Goal: Task Accomplishment & Management: Manage account settings

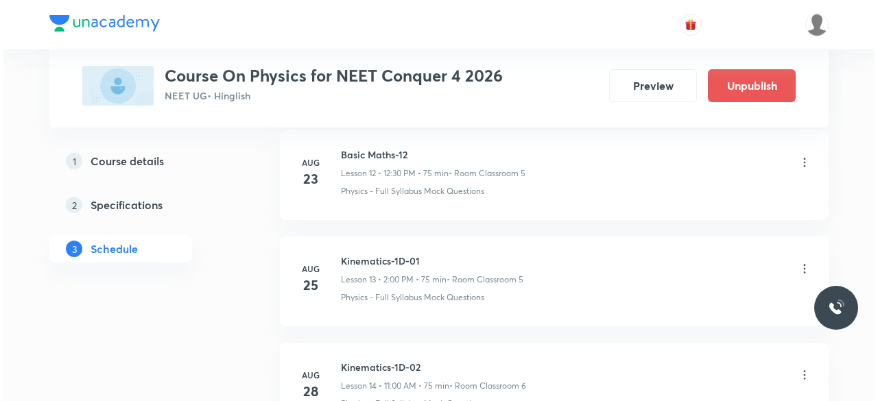
scroll to position [2389, 0]
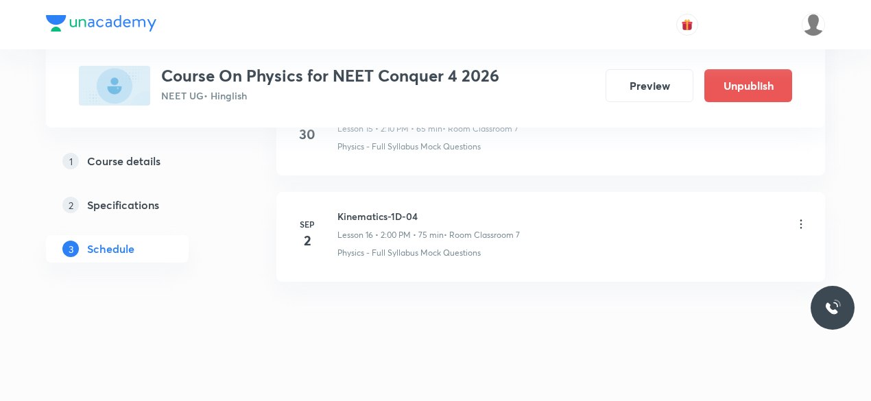
click at [799, 217] on icon at bounding box center [801, 224] width 14 height 14
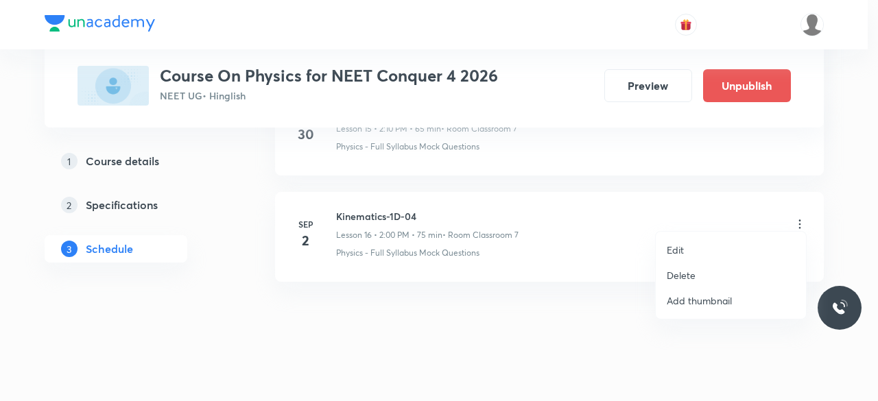
click at [668, 253] on p "Edit" at bounding box center [674, 250] width 17 height 14
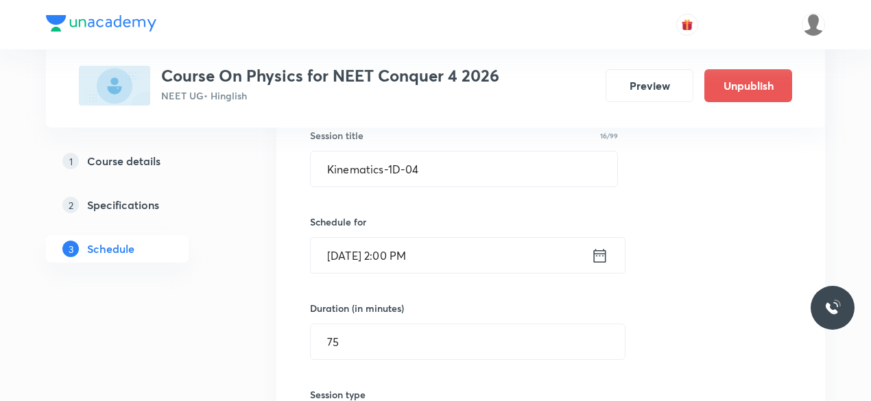
scroll to position [1873, 0]
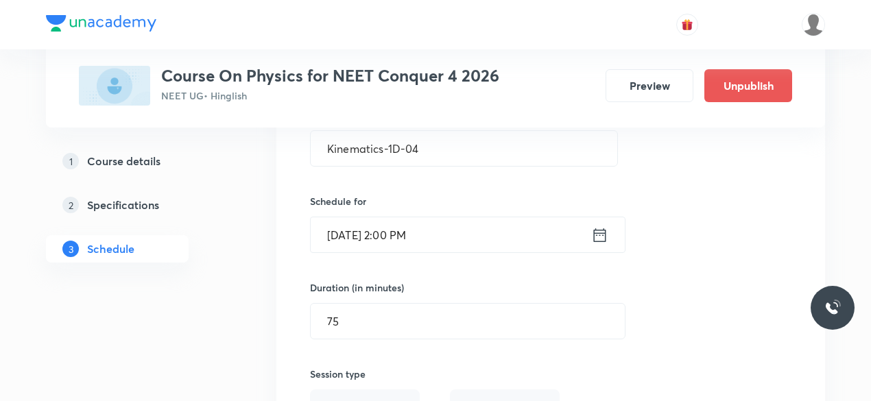
click at [599, 230] on icon at bounding box center [599, 235] width 17 height 19
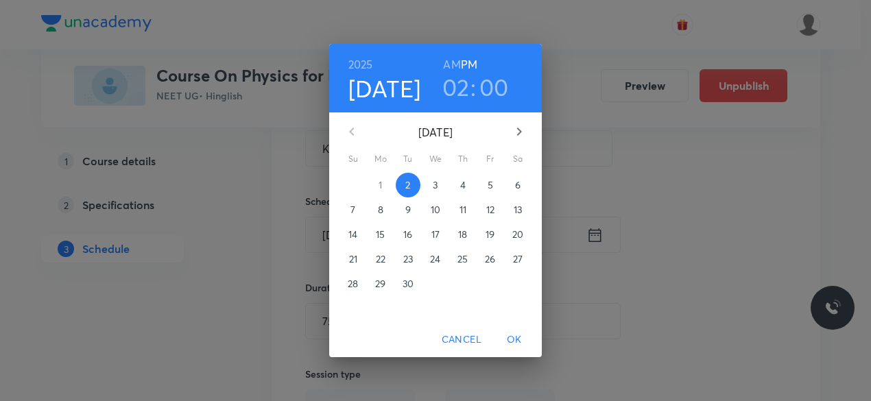
click at [599, 230] on div "[DATE] 02 : 00 AM PM [DATE] Su Mo Tu We Th Fr Sa 31 1 2 3 4 5 6 7 8 9 10 11 12 …" at bounding box center [435, 200] width 871 height 401
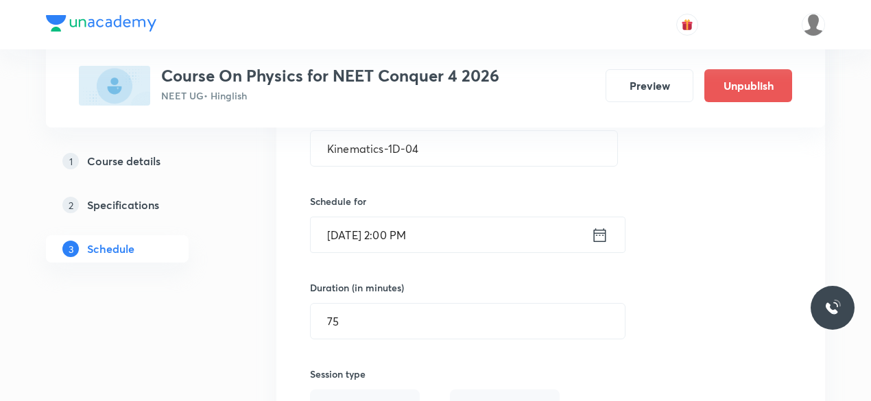
click at [602, 228] on icon at bounding box center [600, 235] width 12 height 14
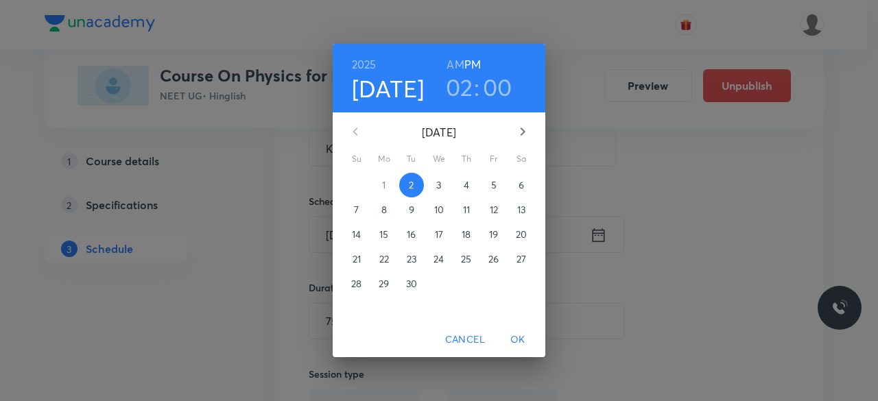
click at [458, 85] on h3 "02" at bounding box center [459, 87] width 27 height 29
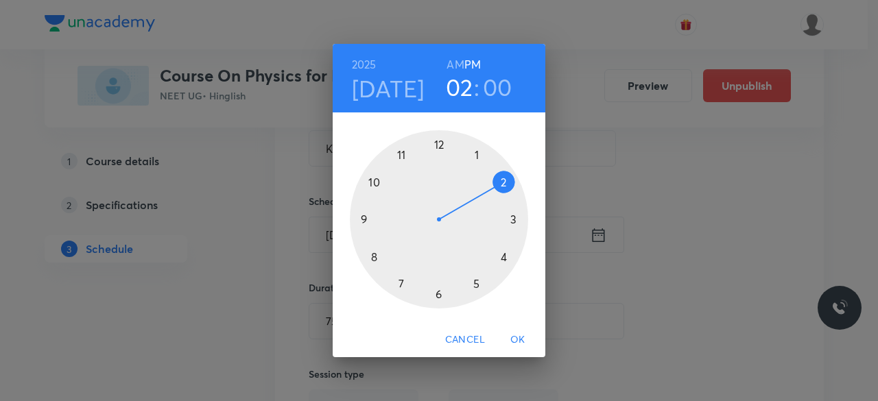
click at [496, 86] on h3 "00" at bounding box center [497, 87] width 29 height 29
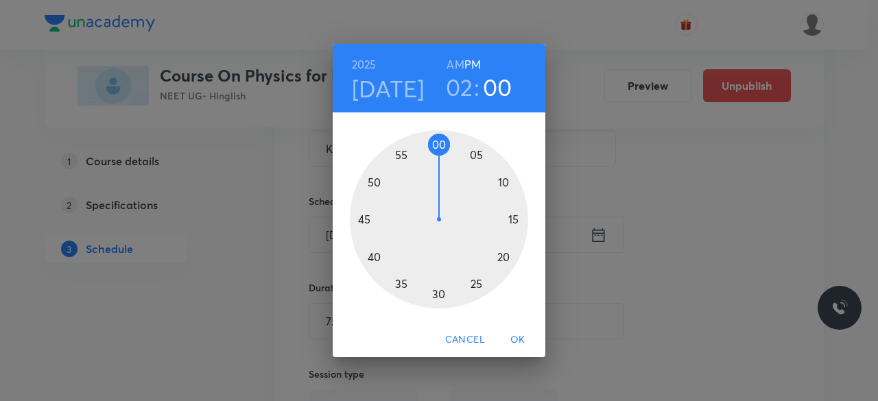
click at [505, 182] on div at bounding box center [439, 219] width 178 height 178
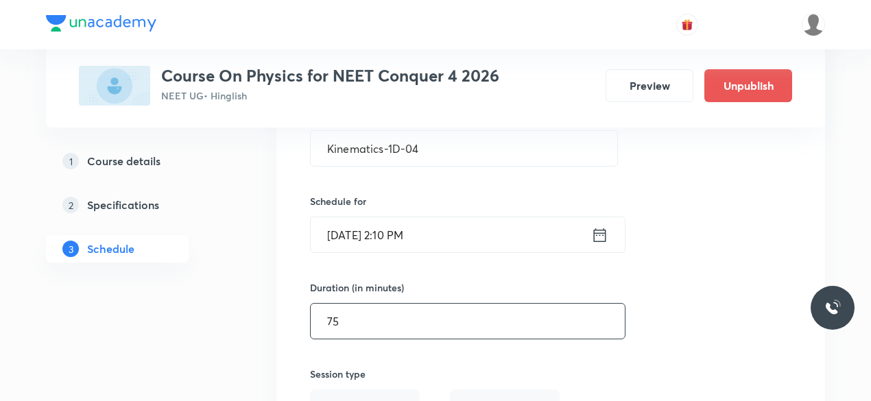
click at [339, 310] on input "75" at bounding box center [468, 321] width 314 height 35
type input "7"
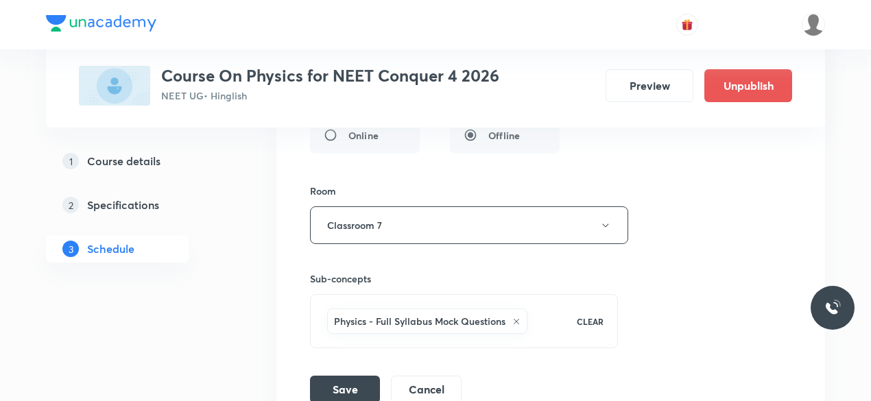
scroll to position [2216, 0]
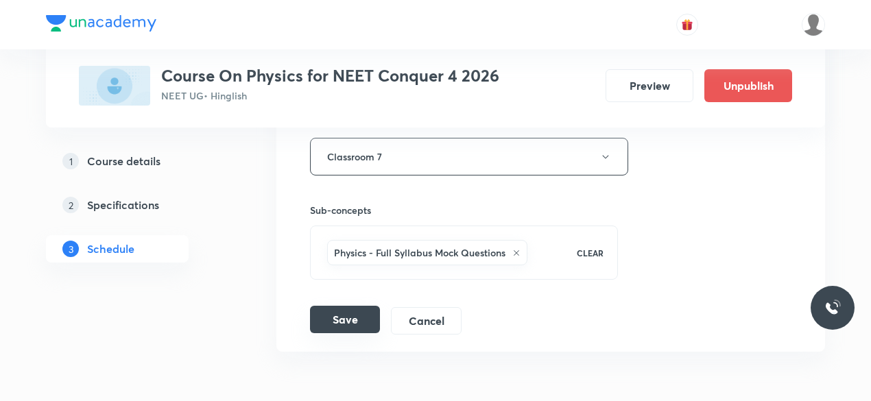
type input "65"
click at [348, 313] on button "Save" at bounding box center [345, 319] width 70 height 27
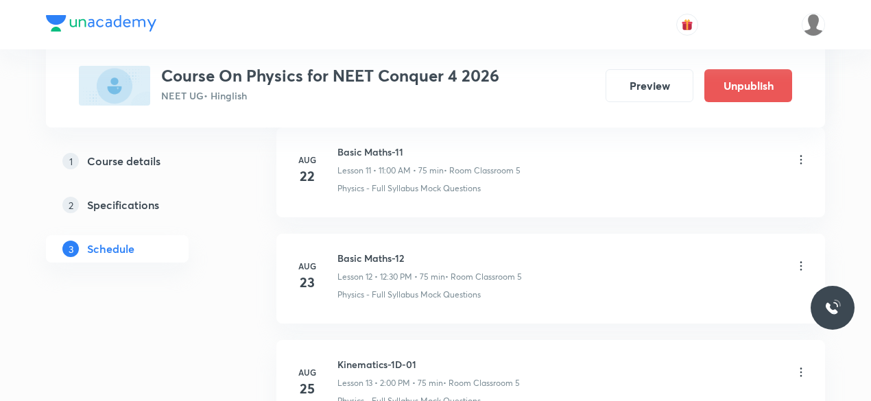
scroll to position [1281, 0]
